Goal: Task Accomplishment & Management: Use online tool/utility

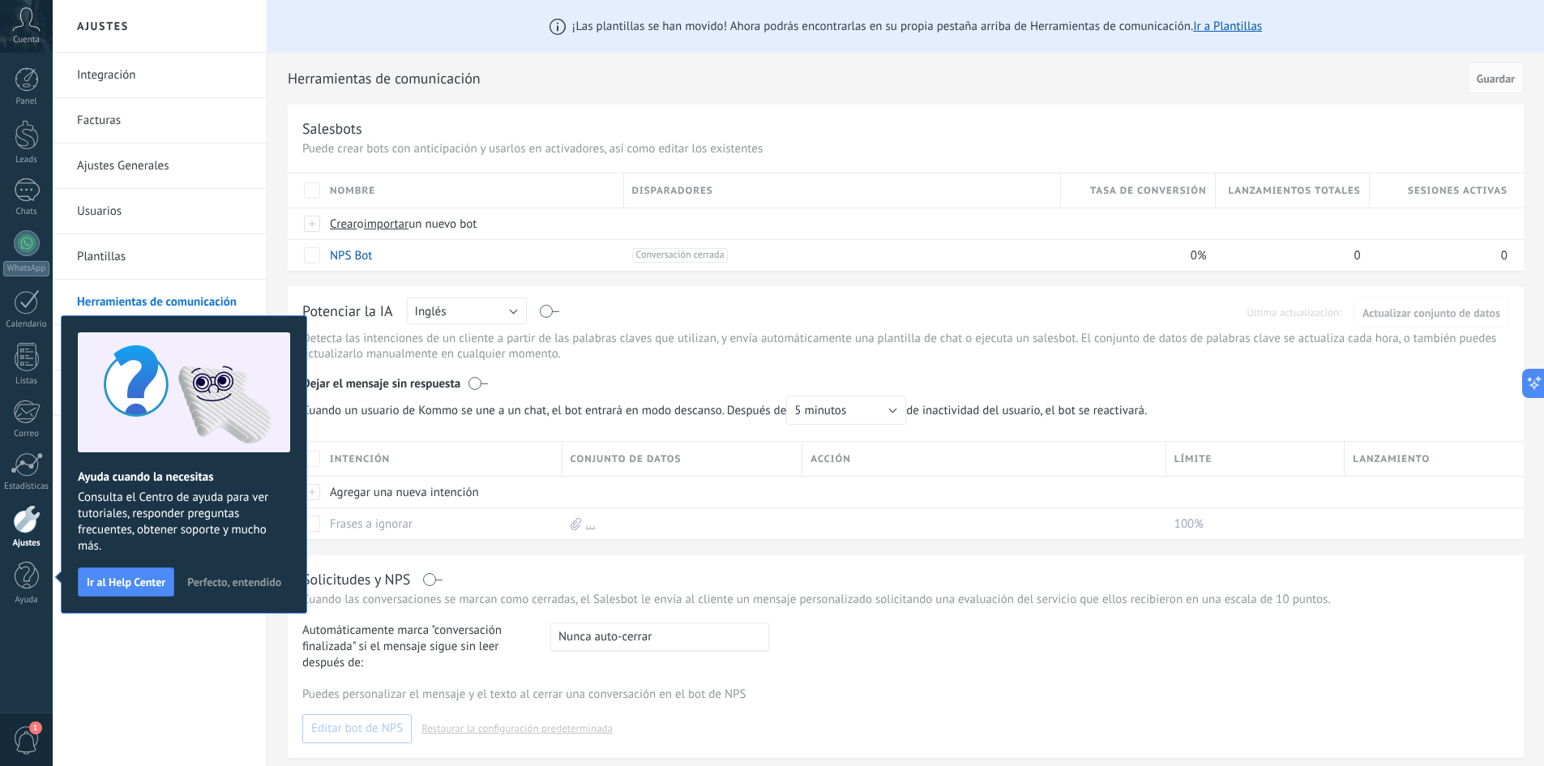
click at [28, 526] on div at bounding box center [27, 519] width 28 height 28
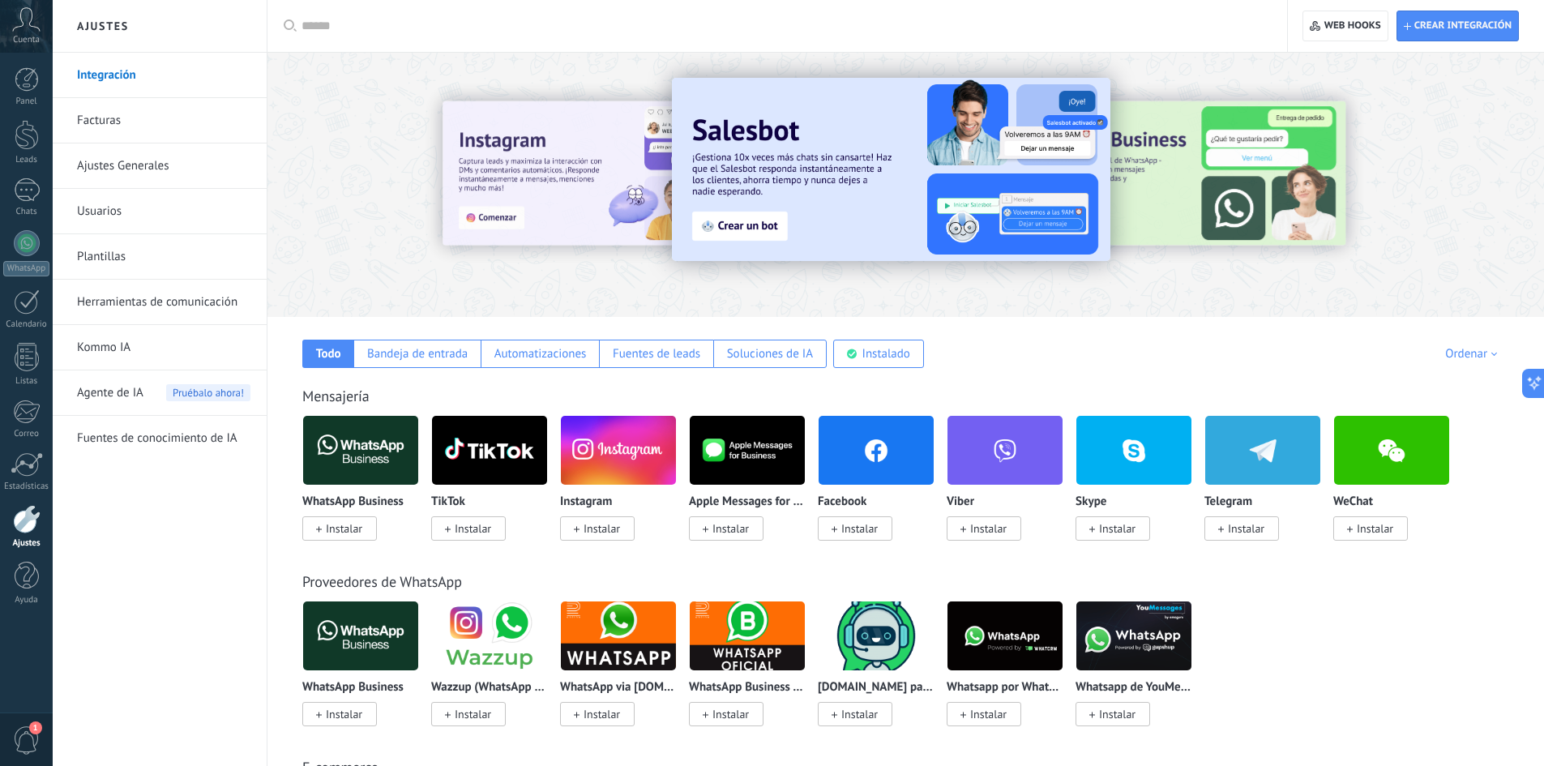
click at [179, 312] on link "Herramientas de comunicación" at bounding box center [163, 302] width 173 height 45
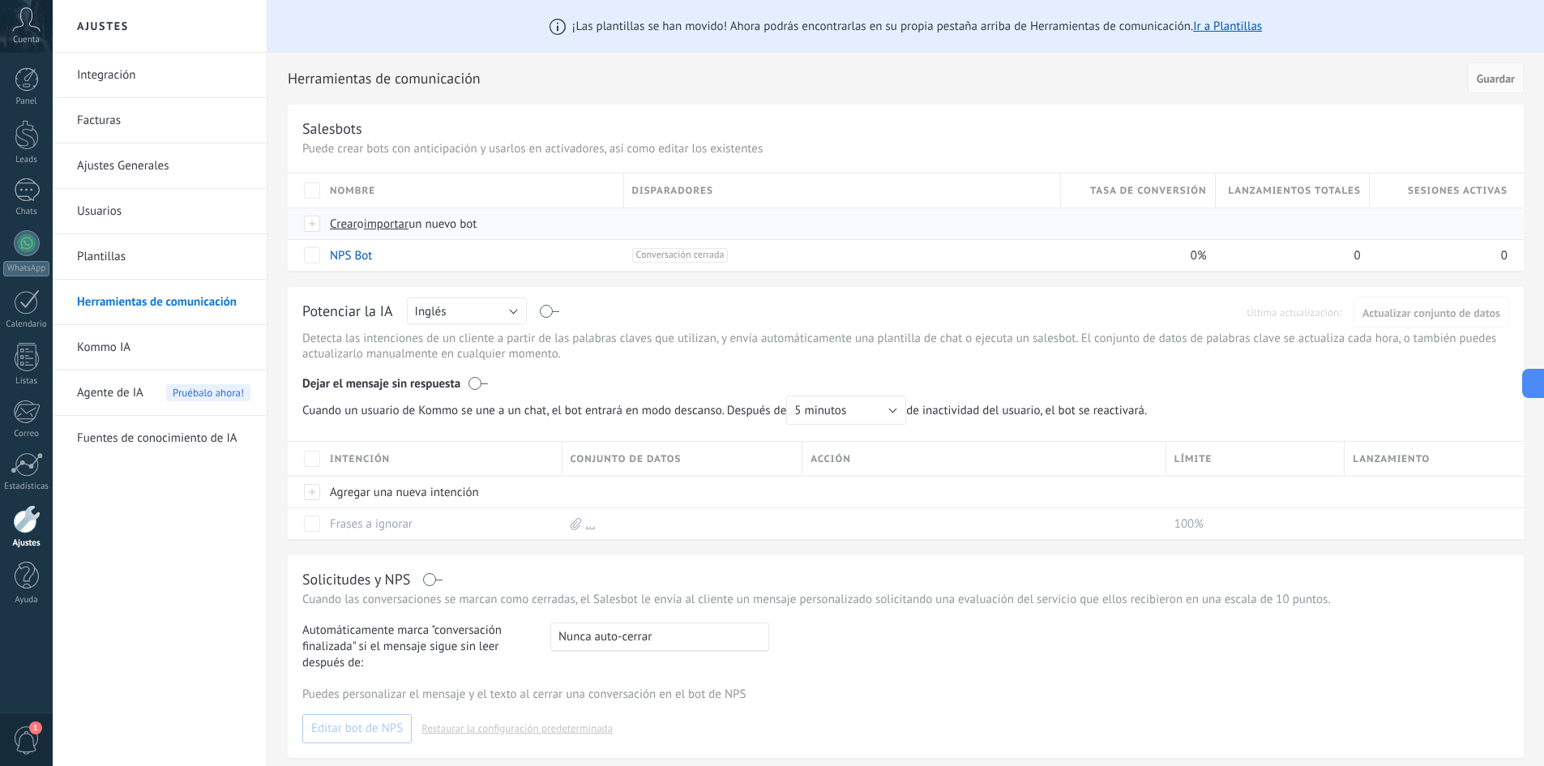
click at [315, 229] on div at bounding box center [313, 223] width 18 height 15
